Goal: Task Accomplishment & Management: Complete application form

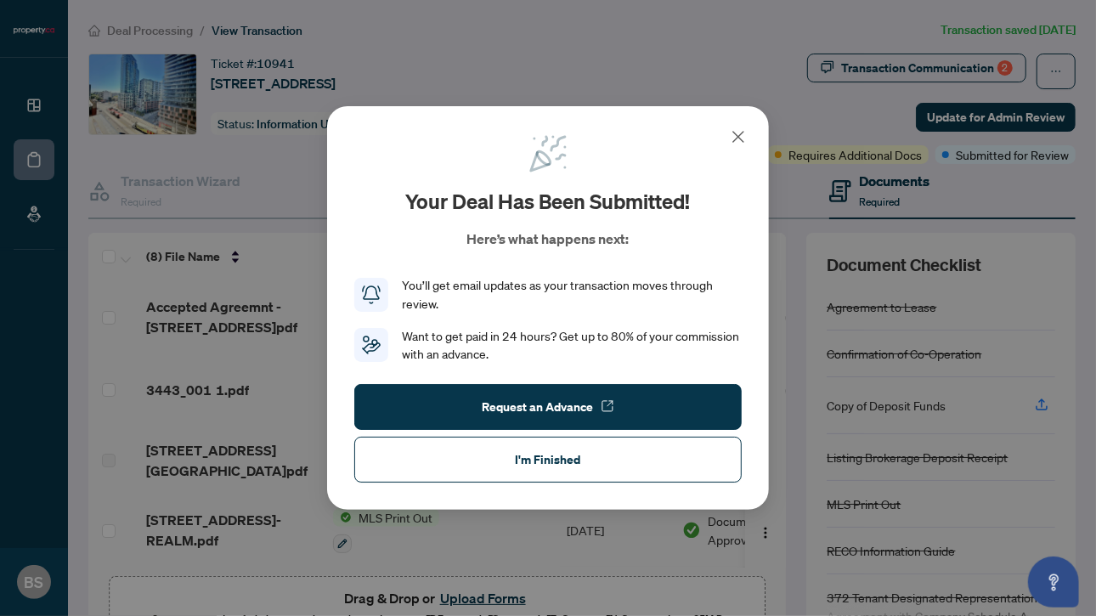
scroll to position [284, 0]
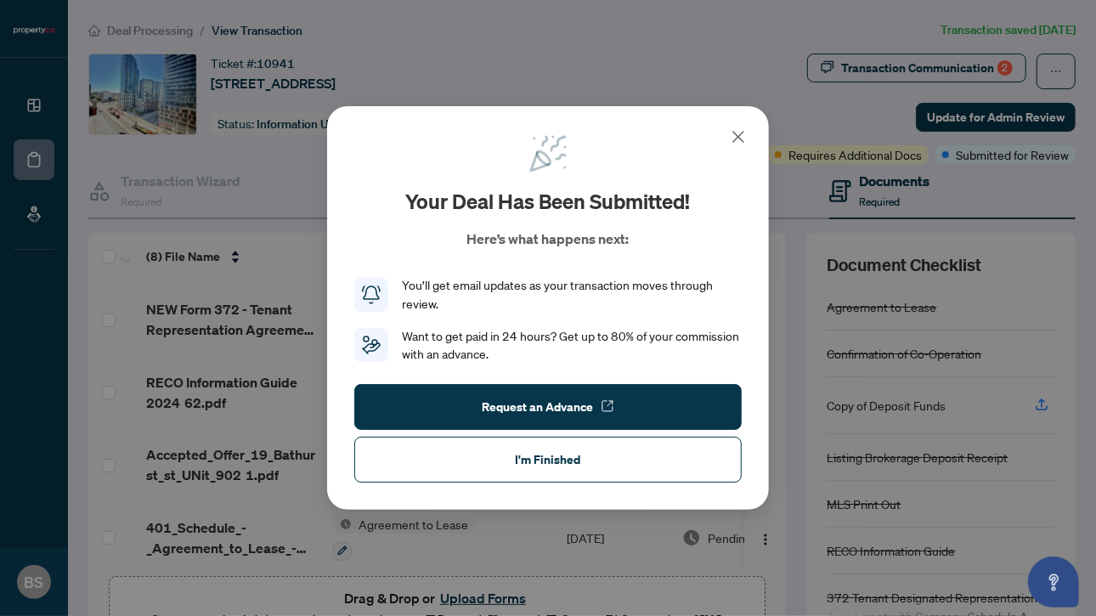
click at [744, 138] on icon at bounding box center [738, 137] width 20 height 20
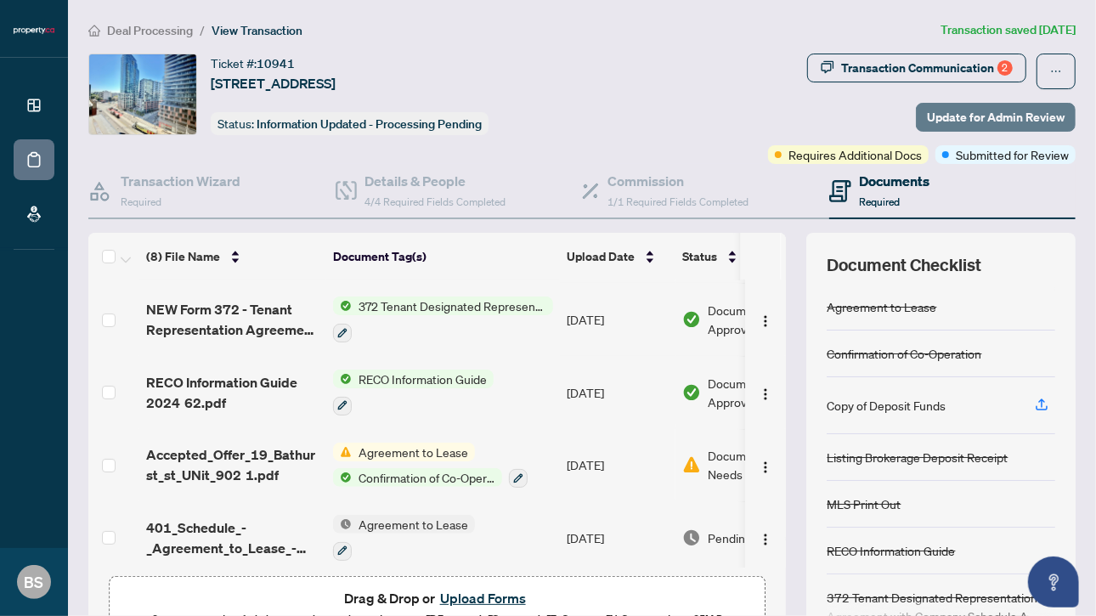
click at [945, 115] on span "Update for Admin Review" at bounding box center [996, 117] width 138 height 27
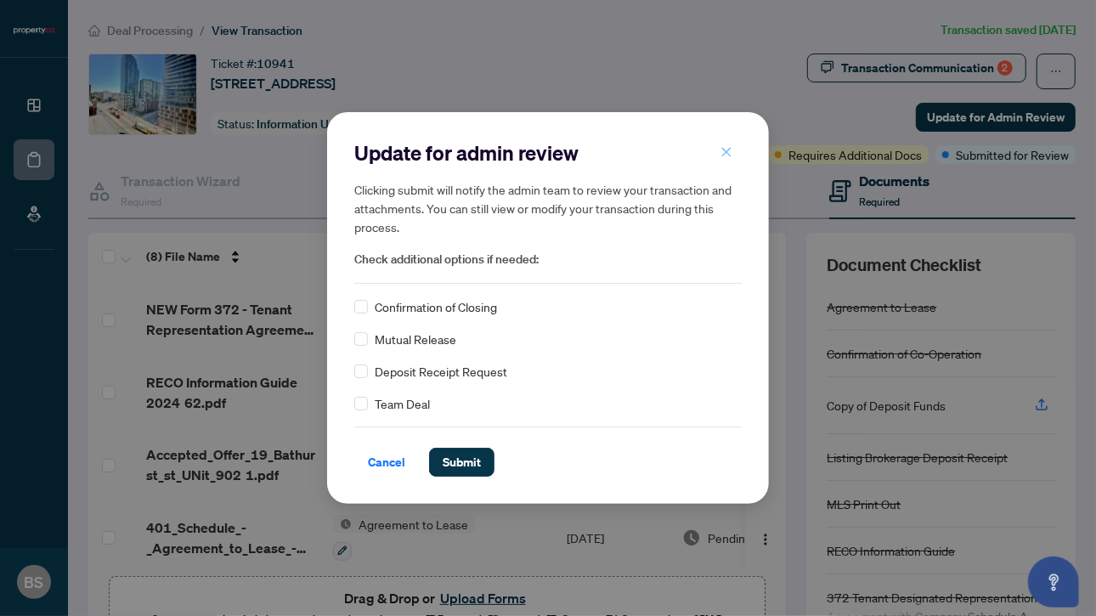
click at [725, 154] on icon "close" at bounding box center [726, 152] width 12 height 12
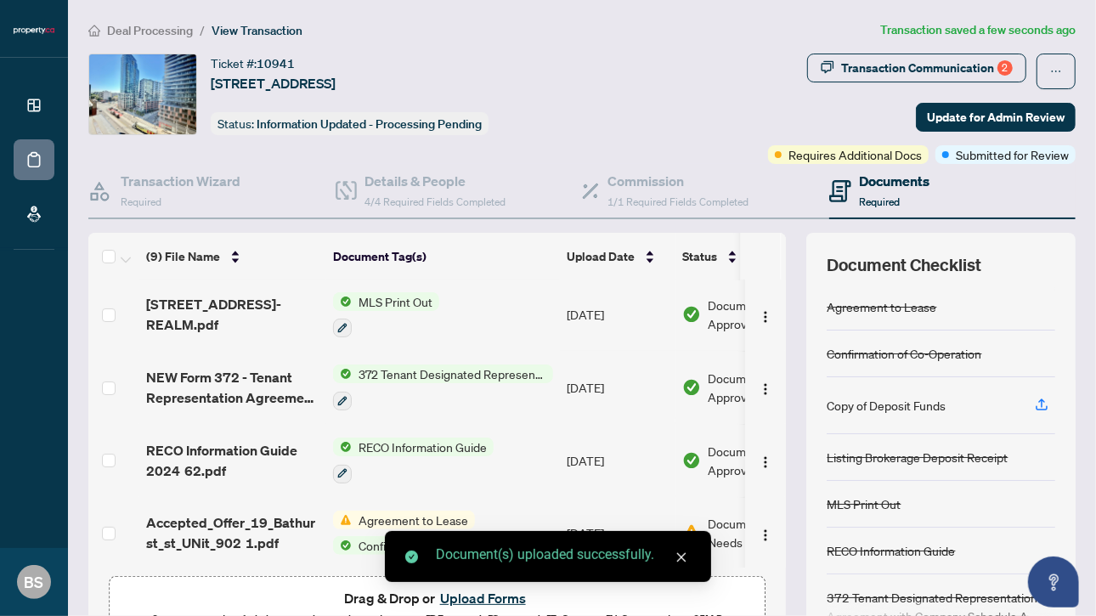
click at [598, 103] on div "Ticket #: 10941 [STREET_ADDRESS] Status: Information Updated - Processing Pendi…" at bounding box center [356, 95] width 537 height 82
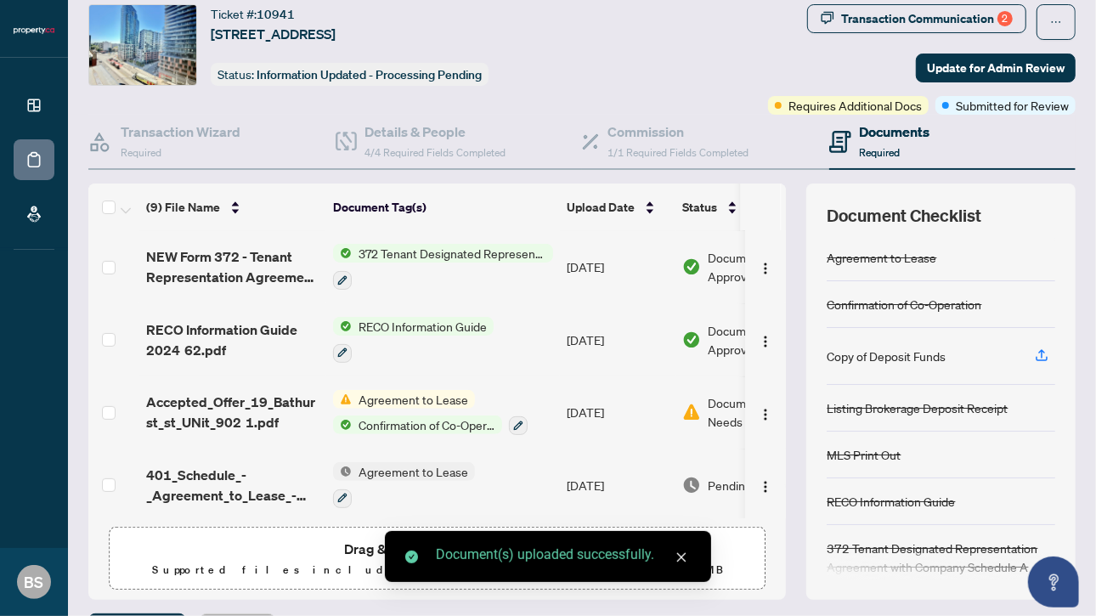
scroll to position [85, 0]
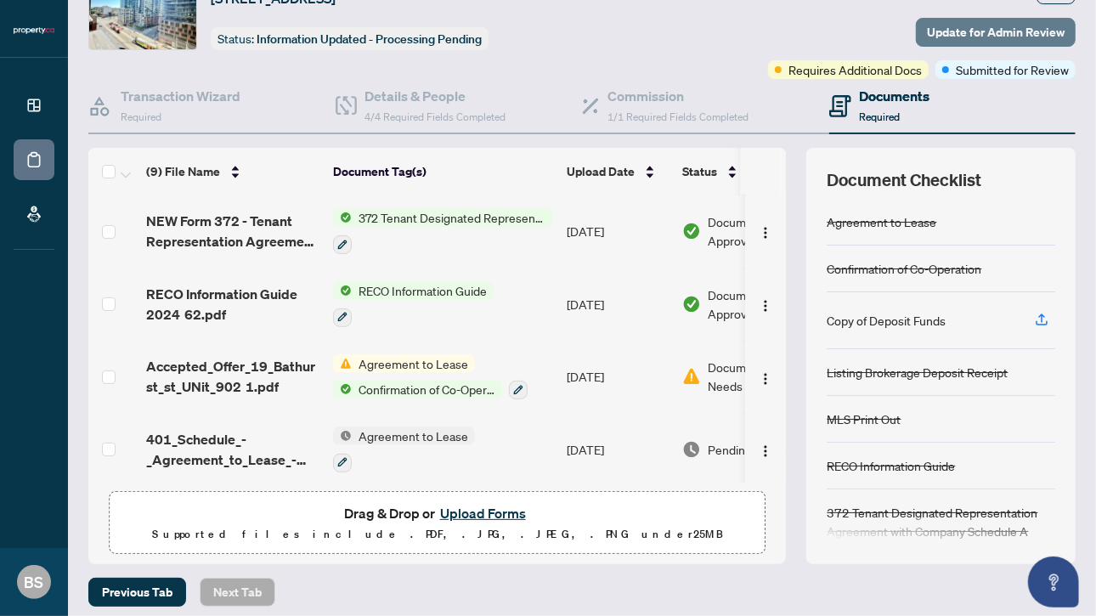
click at [1014, 36] on span "Update for Admin Review" at bounding box center [996, 32] width 138 height 27
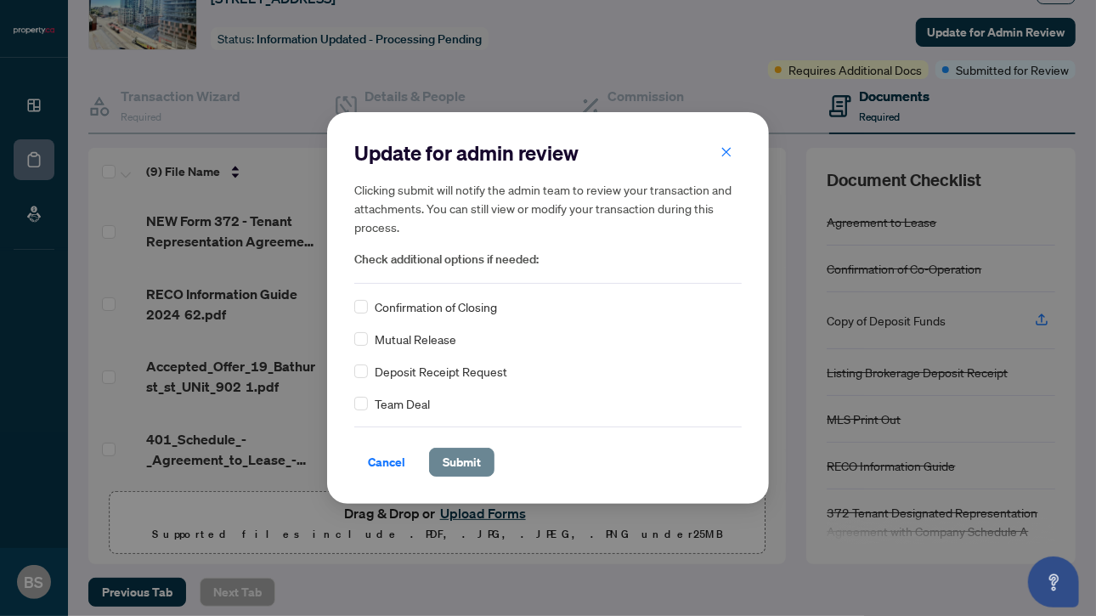
click at [472, 465] on span "Submit" at bounding box center [462, 462] width 38 height 27
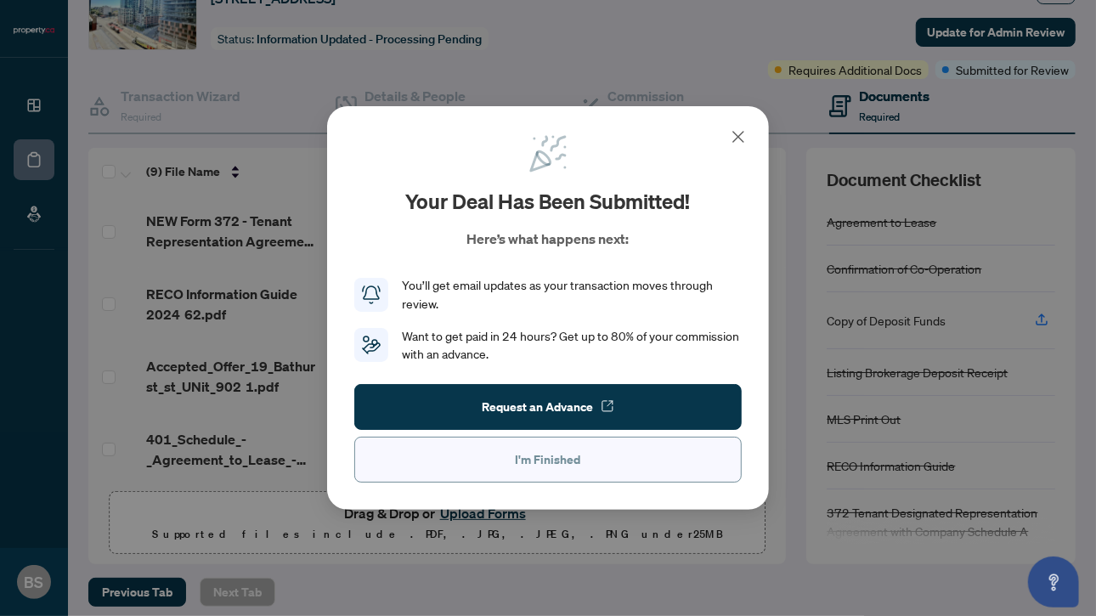
click at [550, 456] on span "I'm Finished" at bounding box center [548, 459] width 65 height 27
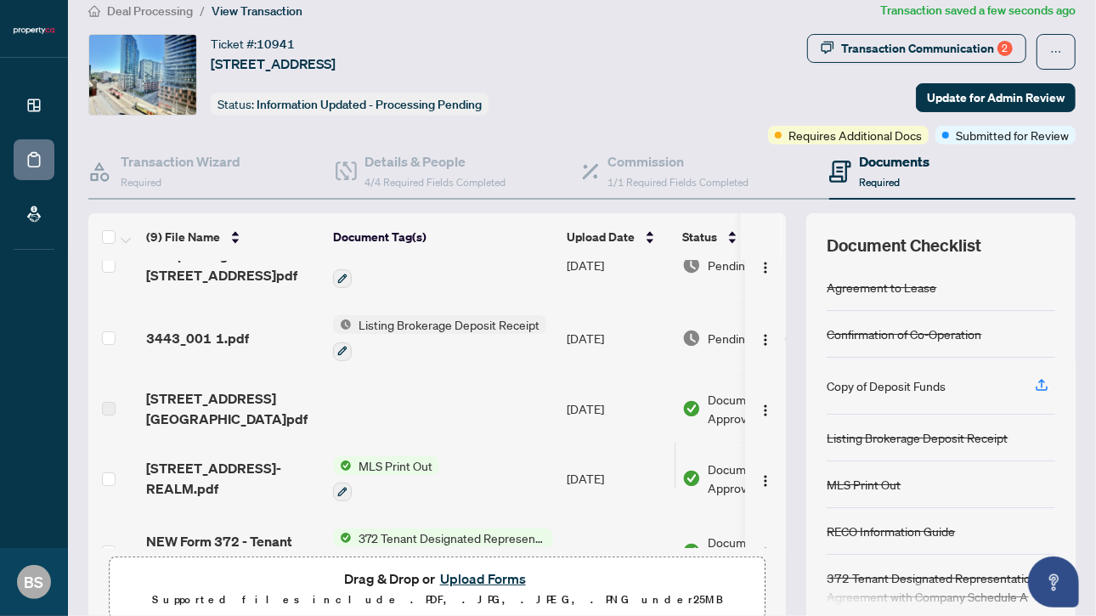
scroll to position [0, 0]
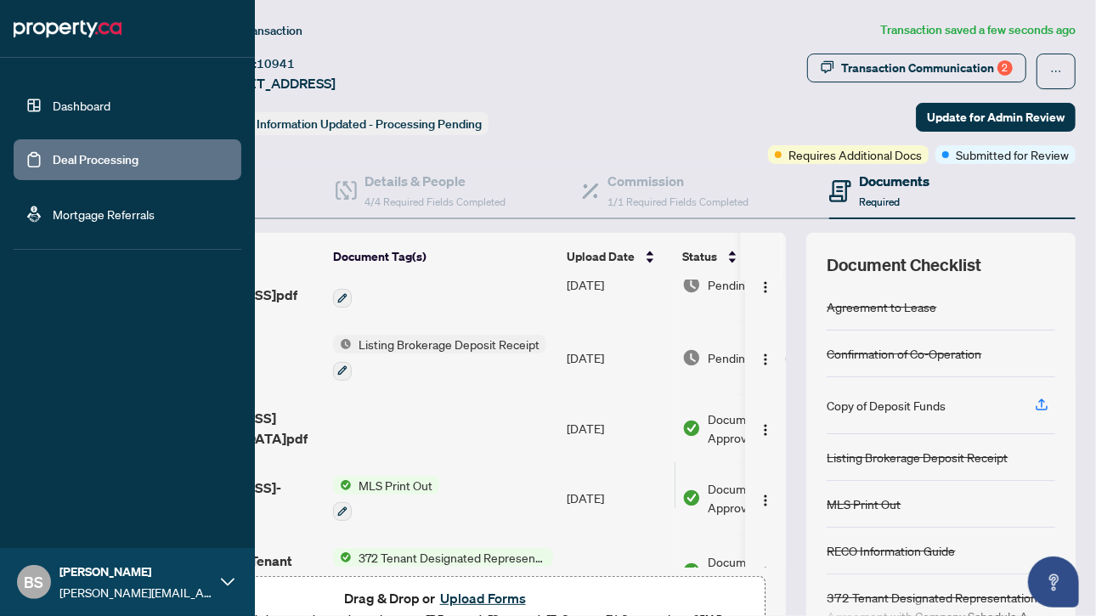
click at [53, 158] on link "Deal Processing" at bounding box center [96, 159] width 86 height 15
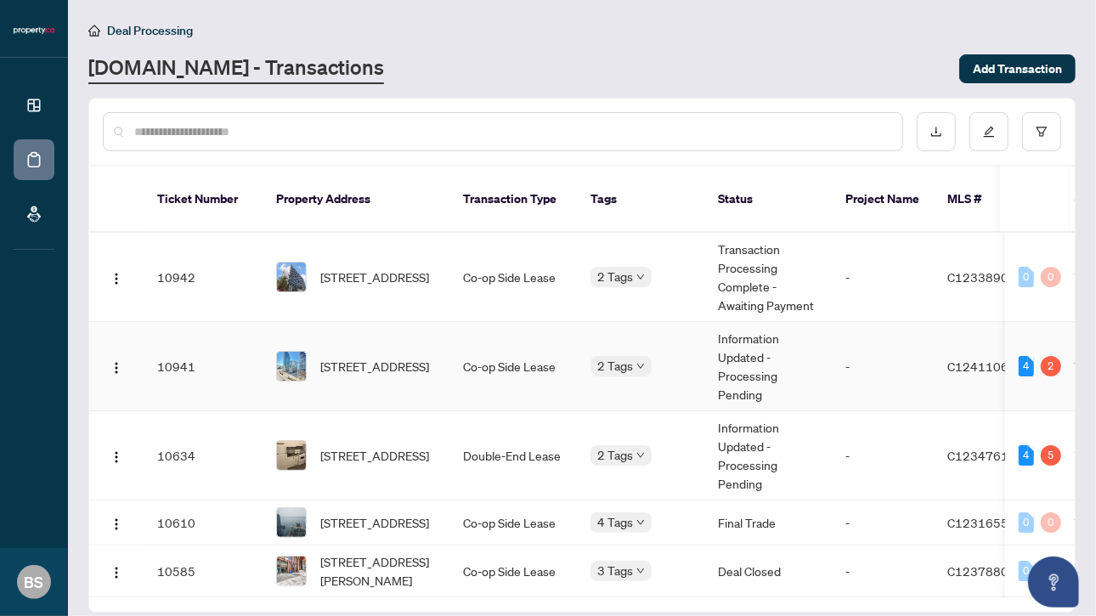
click at [389, 357] on span "[STREET_ADDRESS]" at bounding box center [374, 366] width 109 height 19
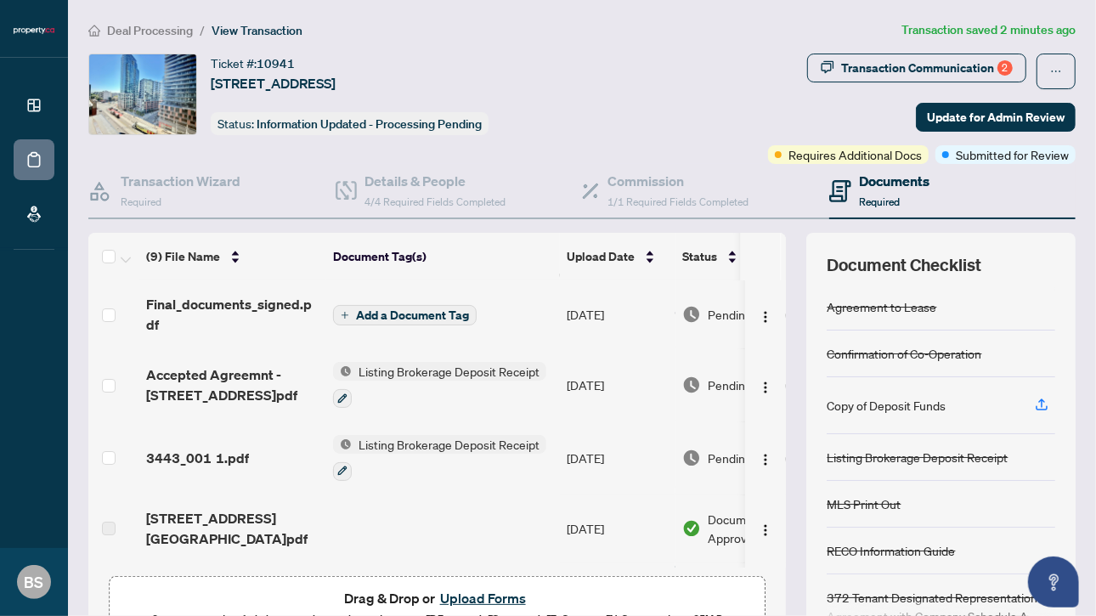
scroll to position [170, 0]
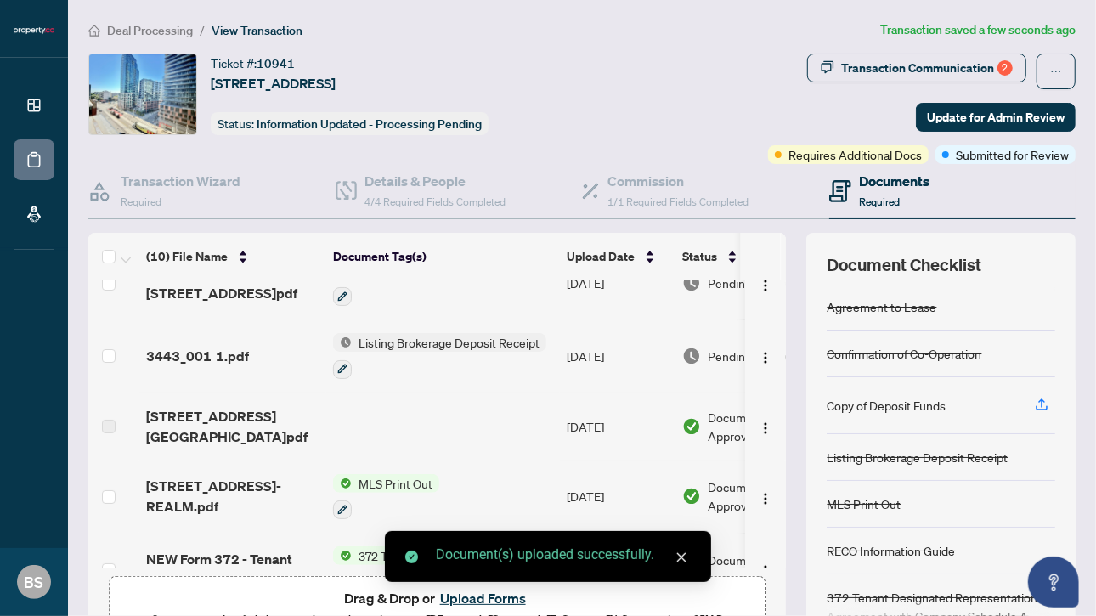
click at [656, 74] on div "Transaction Communication 2 Update for Admin Review Requires Additional Docs Su…" at bounding box center [854, 109] width 444 height 110
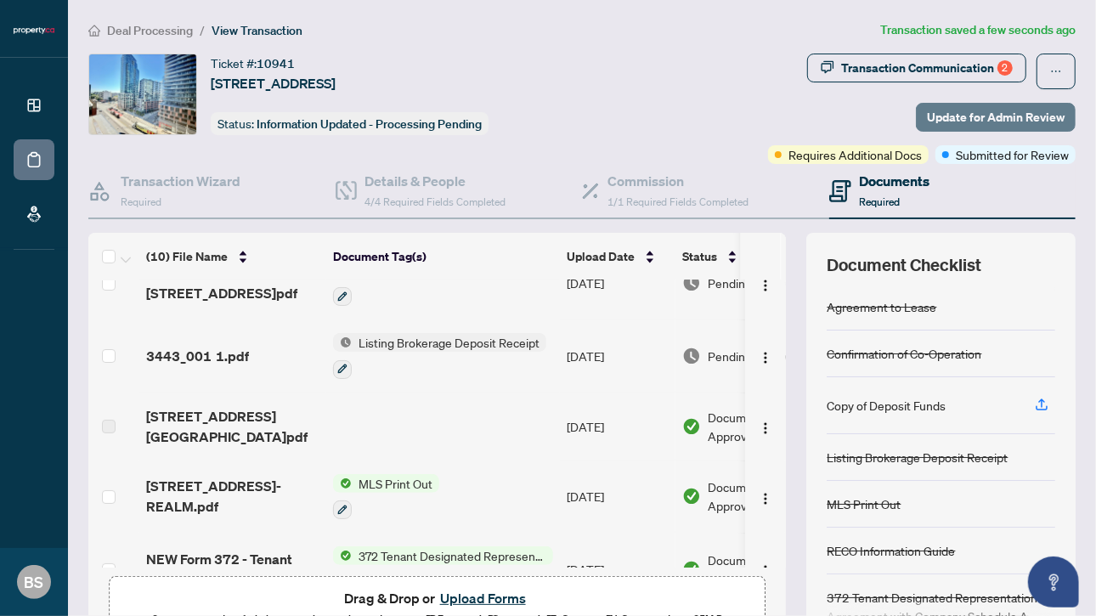
click at [971, 118] on span "Update for Admin Review" at bounding box center [996, 117] width 138 height 27
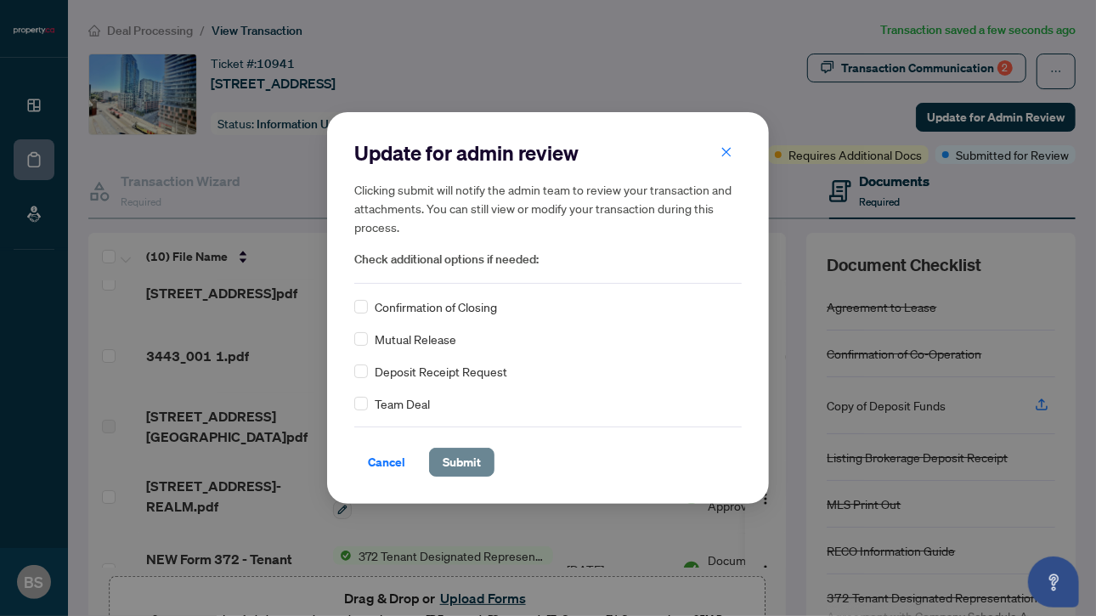
click at [463, 459] on span "Submit" at bounding box center [462, 462] width 38 height 27
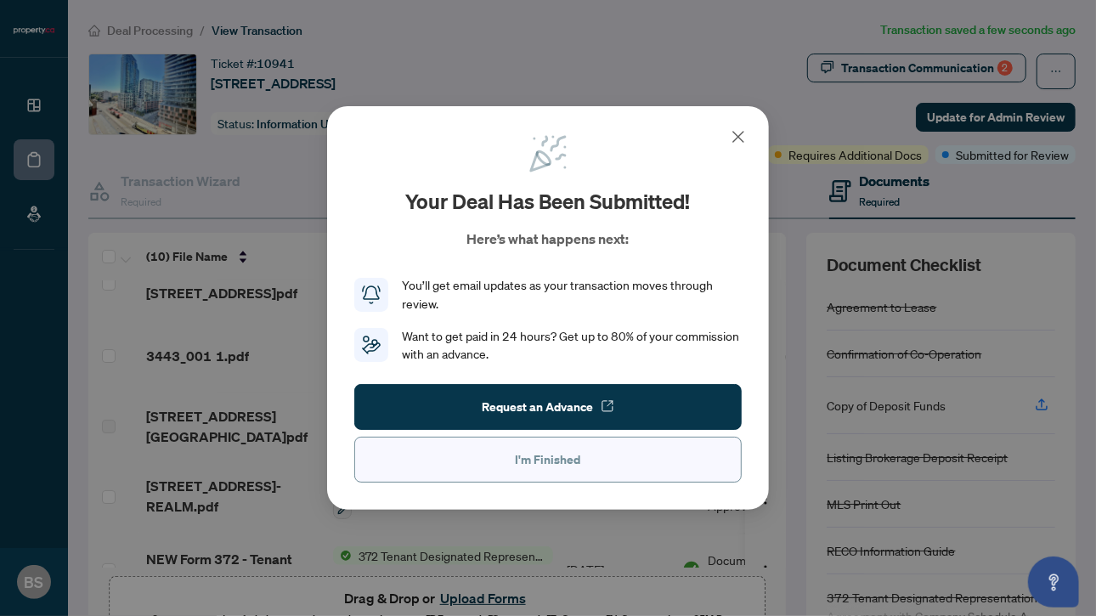
click at [615, 475] on button "I'm Finished" at bounding box center [547, 460] width 387 height 46
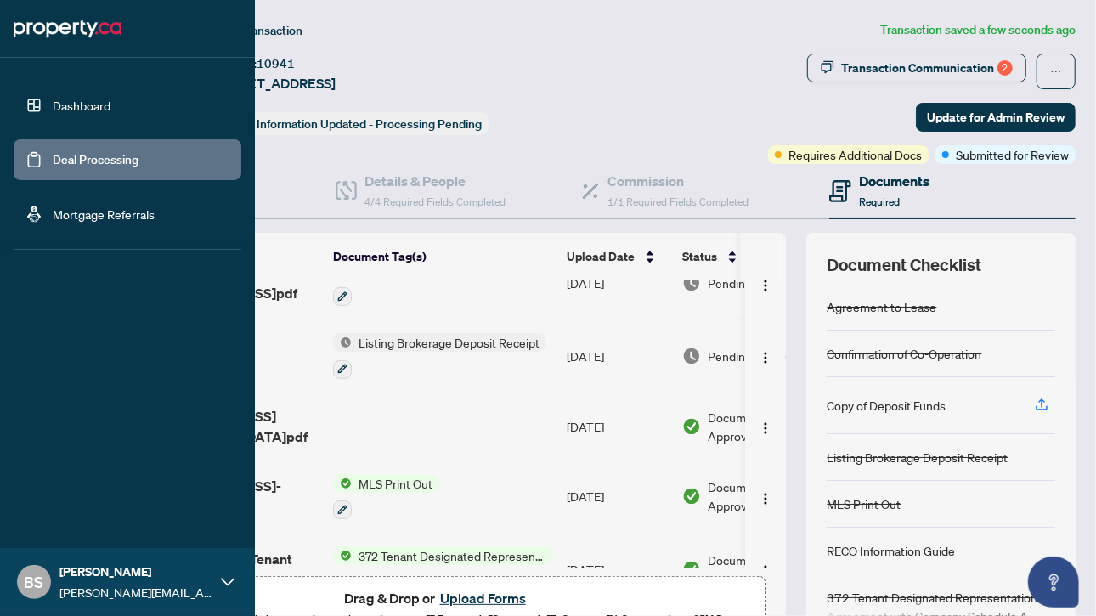
click at [53, 162] on link "Deal Processing" at bounding box center [96, 159] width 86 height 15
